Goal: Transaction & Acquisition: Subscribe to service/newsletter

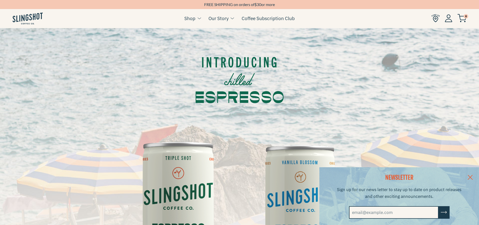
scroll to position [151, 0]
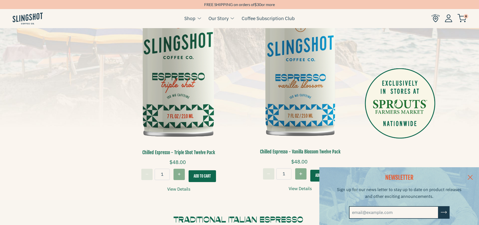
click at [472, 177] on link at bounding box center [471, 177] width 18 height 19
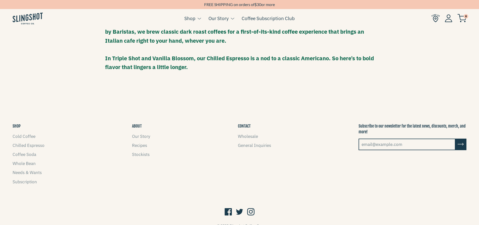
scroll to position [475, 0]
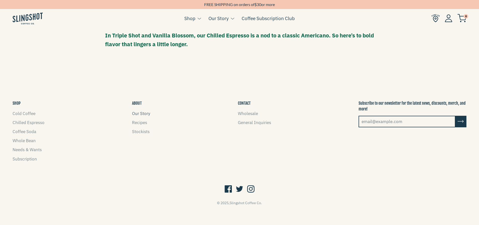
click at [145, 114] on link "Our Story" at bounding box center [141, 114] width 18 height 6
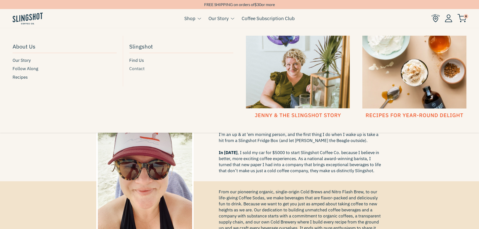
click at [139, 69] on span "Contact" at bounding box center [136, 68] width 15 height 7
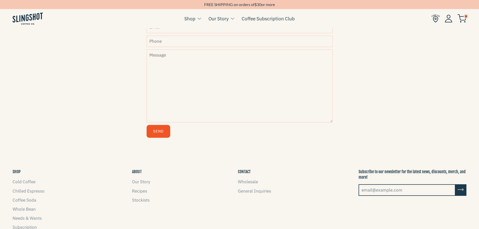
scroll to position [267, 0]
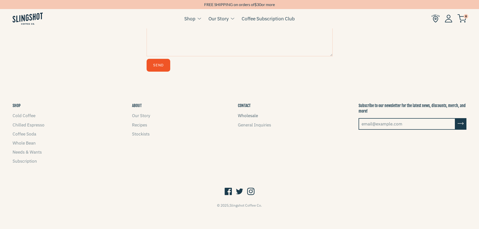
click at [244, 116] on link "Wholesale" at bounding box center [248, 116] width 20 height 6
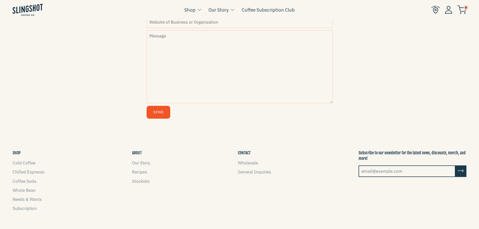
scroll to position [317, 0]
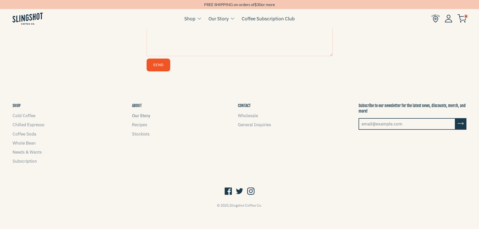
click at [144, 117] on link "Our Story" at bounding box center [141, 116] width 18 height 6
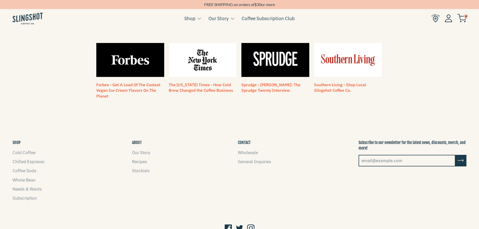
scroll to position [420, 0]
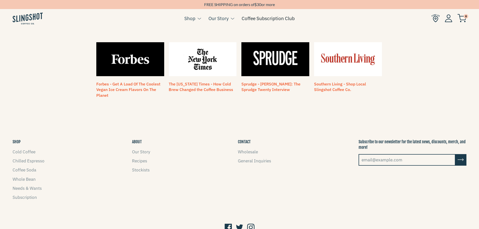
click at [290, 15] on link "Coffee Subscription Club" at bounding box center [268, 19] width 53 height 8
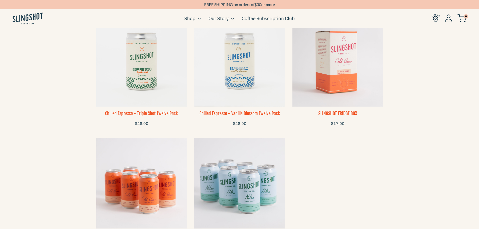
scroll to position [428, 0]
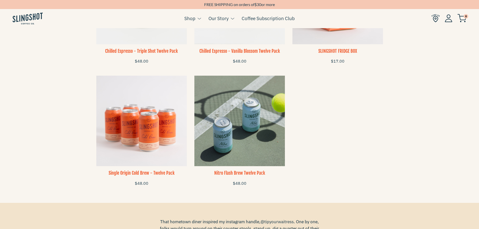
drag, startPoint x: 251, startPoint y: 171, endPoint x: 237, endPoint y: 120, distance: 52.3
click at [237, 120] on div at bounding box center [239, 121] width 91 height 91
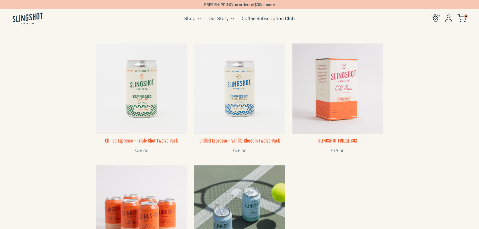
scroll to position [327, 0]
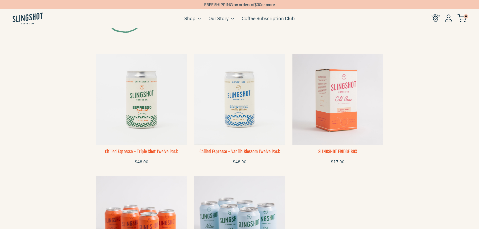
click at [343, 151] on h3 "SLINGSHOT FRIDGE BOX" at bounding box center [338, 152] width 91 height 6
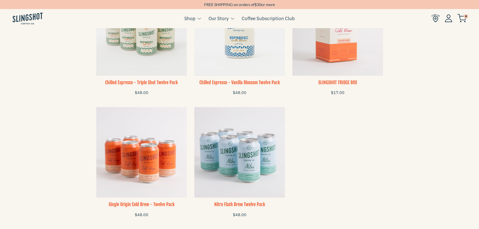
scroll to position [403, 0]
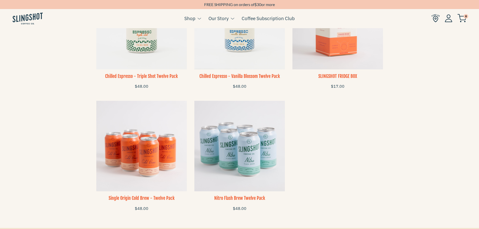
click at [153, 76] on h3 "Chilled Espresso - Triple Shot Twelve Pack" at bounding box center [141, 76] width 91 height 6
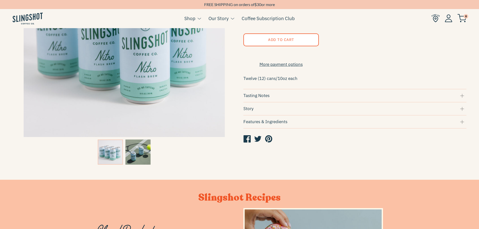
scroll to position [151, 0]
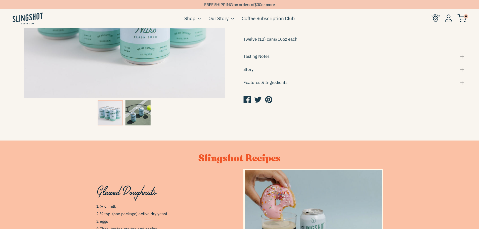
click at [259, 60] on div "Tasting Notes" at bounding box center [355, 56] width 223 height 7
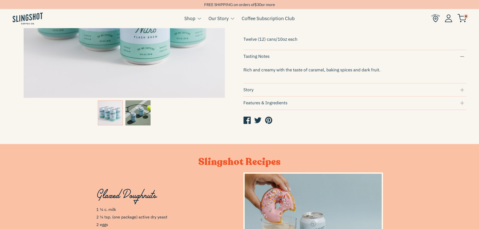
click at [262, 104] on div "Features & Ingredients" at bounding box center [355, 103] width 223 height 7
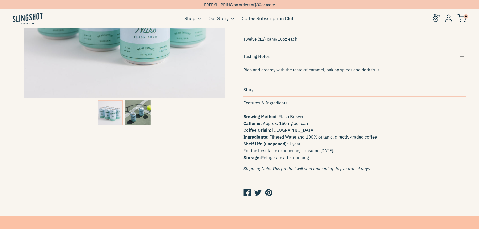
scroll to position [0, 0]
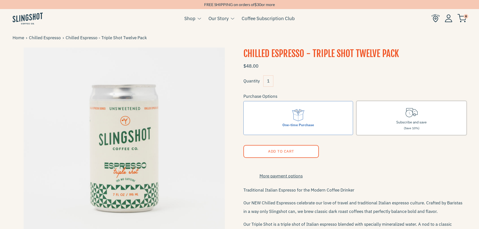
click at [409, 124] on span "Subscribe and save" at bounding box center [412, 122] width 30 height 5
click at [0, 0] on input "Subscribe and save (Save 10%)" at bounding box center [0, 0] width 0 height 0
